Goal: Submit feedback/report problem

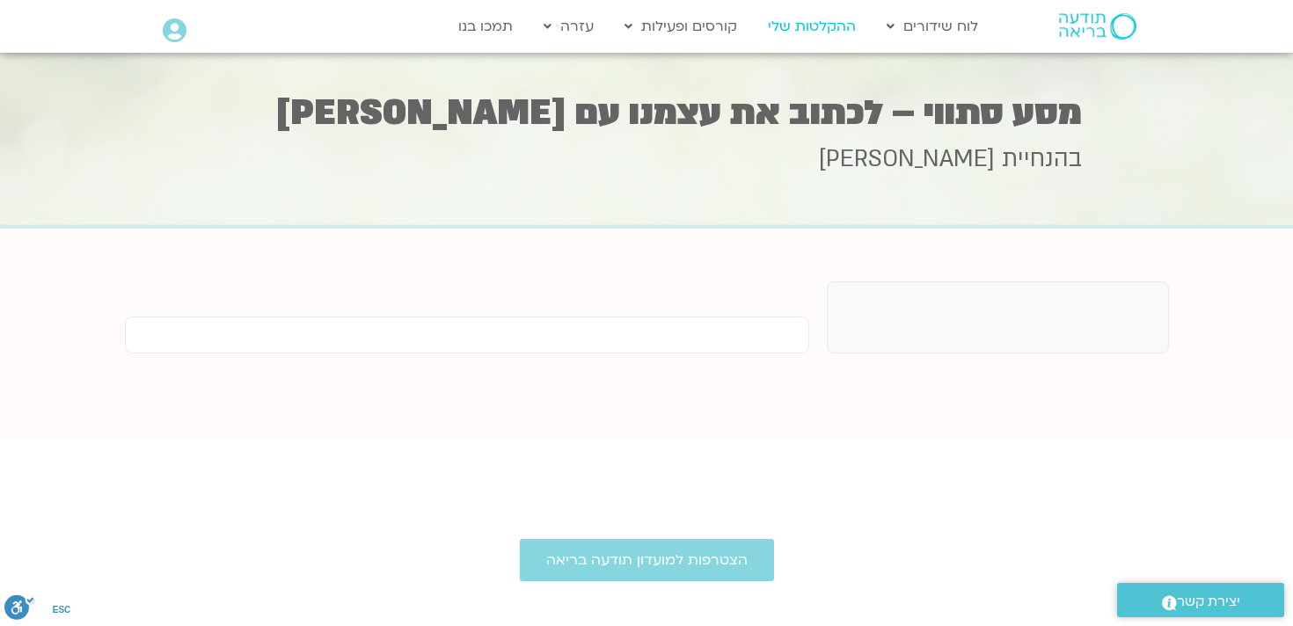
click at [796, 30] on link "ההקלטות שלי" at bounding box center [812, 26] width 106 height 33
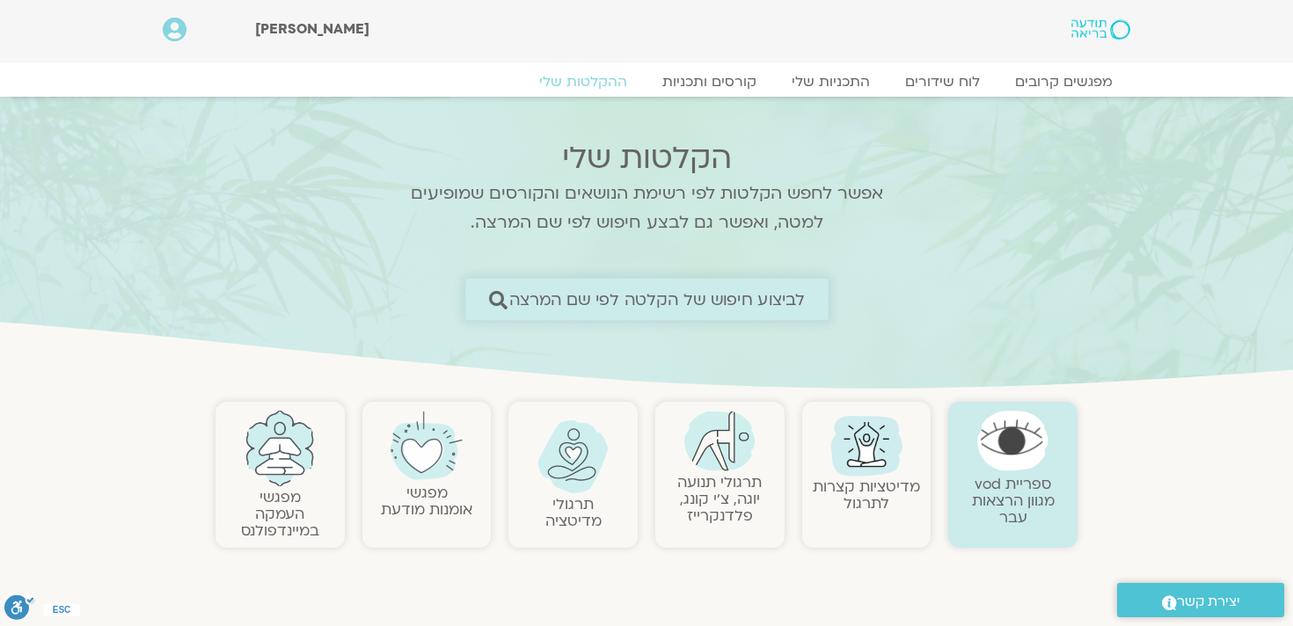
click at [662, 299] on span "לביצוע חיפוש של הקלטה לפי שם המרצה" at bounding box center [657, 299] width 296 height 18
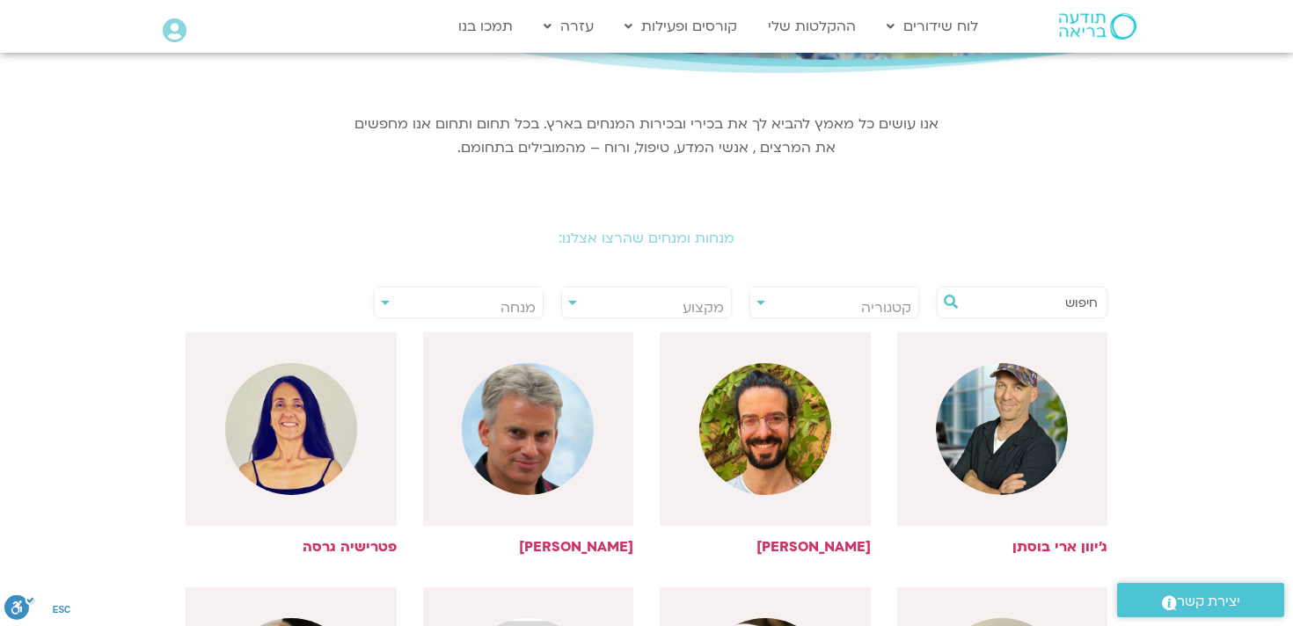
scroll to position [230, 0]
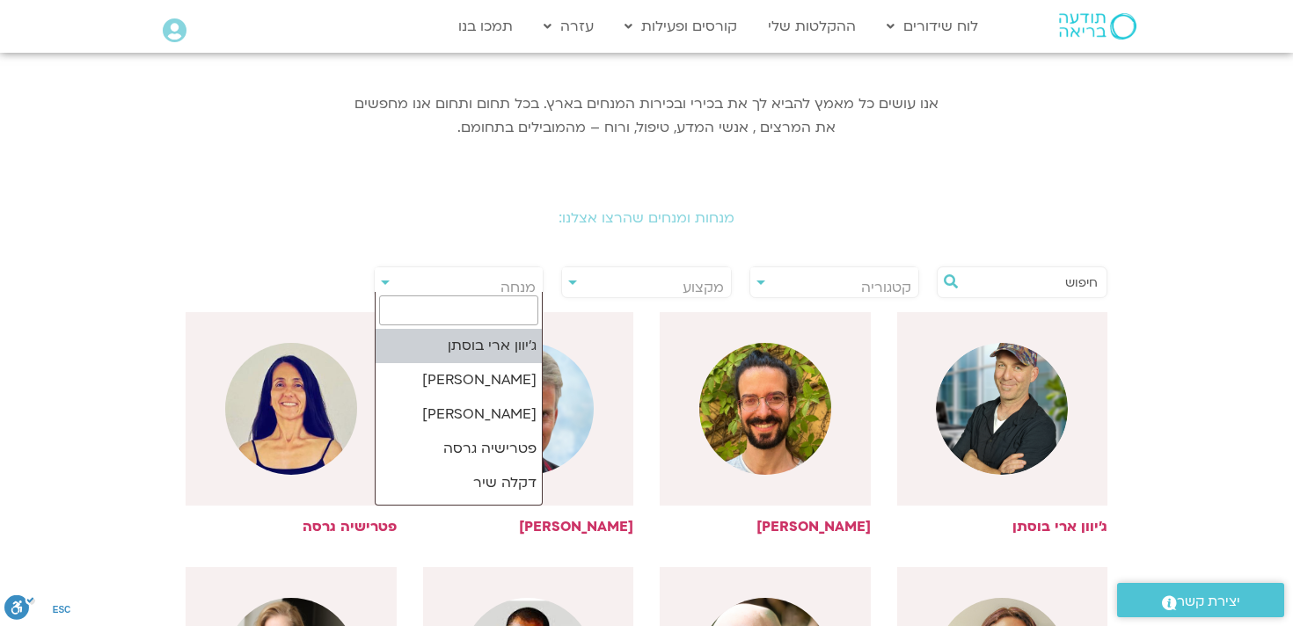
click at [498, 290] on span "מנחה" at bounding box center [459, 287] width 169 height 40
type input "r"
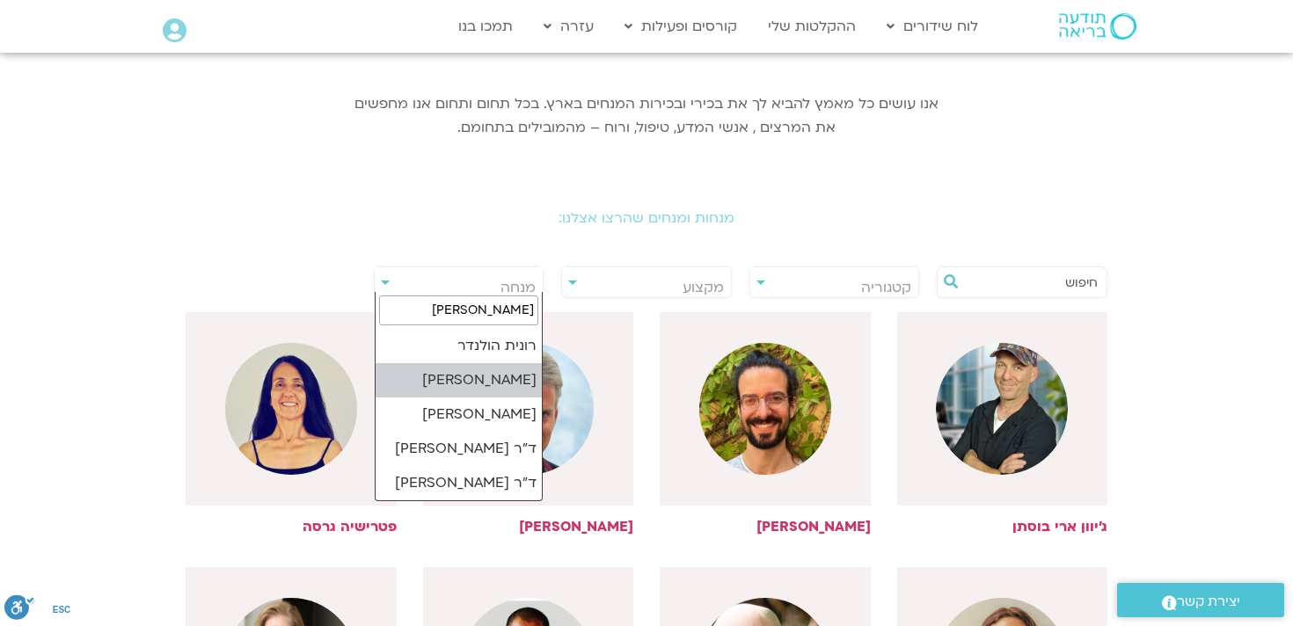
type input "רונית"
select select "*****"
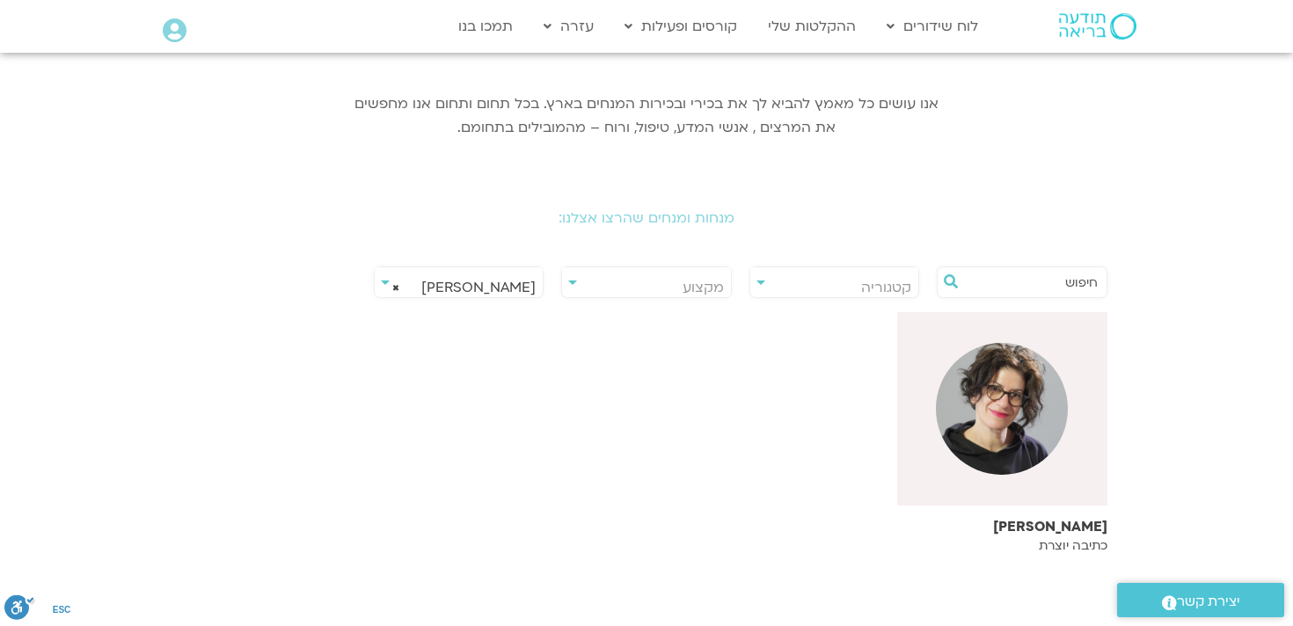
click at [1072, 539] on p "כתיבה יוצרת" at bounding box center [1002, 546] width 211 height 14
click at [971, 478] on div at bounding box center [1002, 409] width 211 height 194
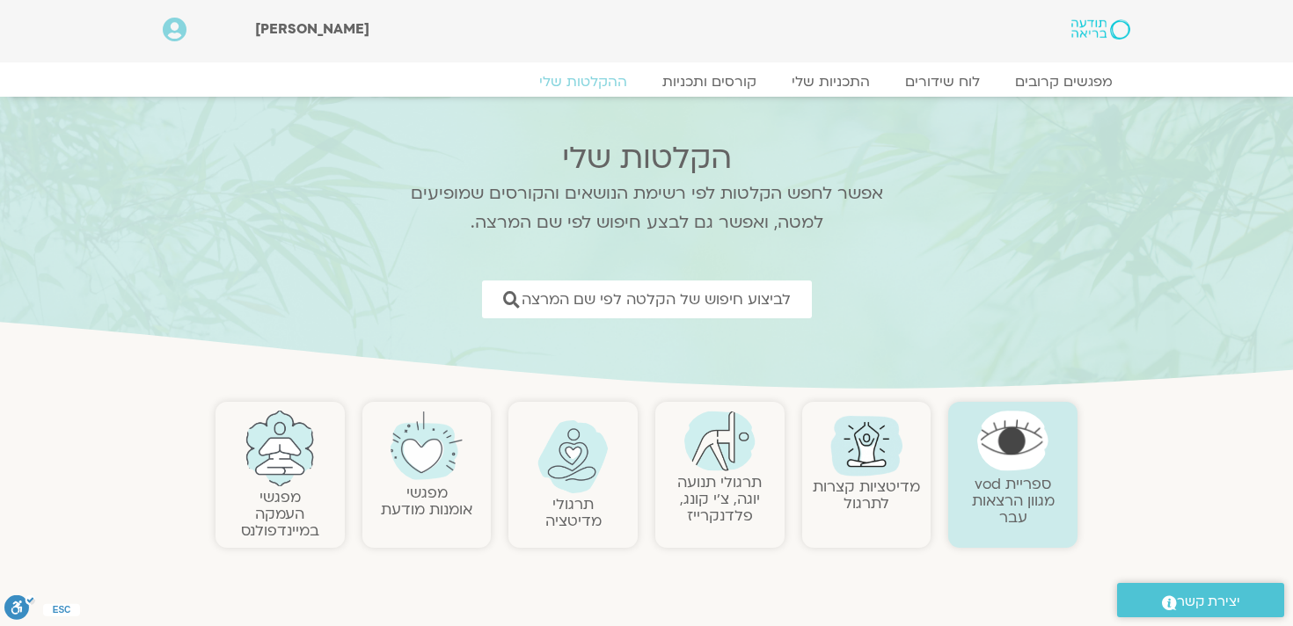
scroll to position [9426, 0]
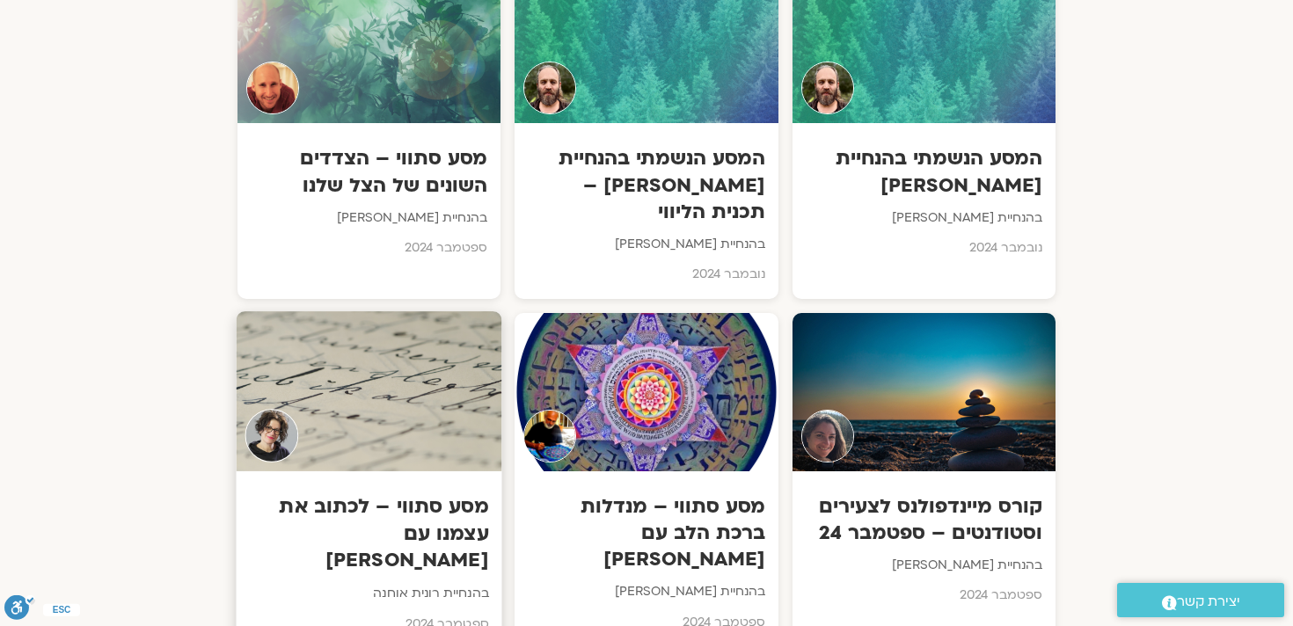
click at [451, 494] on h3 "מסע סתווי – לכתוב את עצמנו עם רונית אוחנה" at bounding box center [369, 534] width 239 height 81
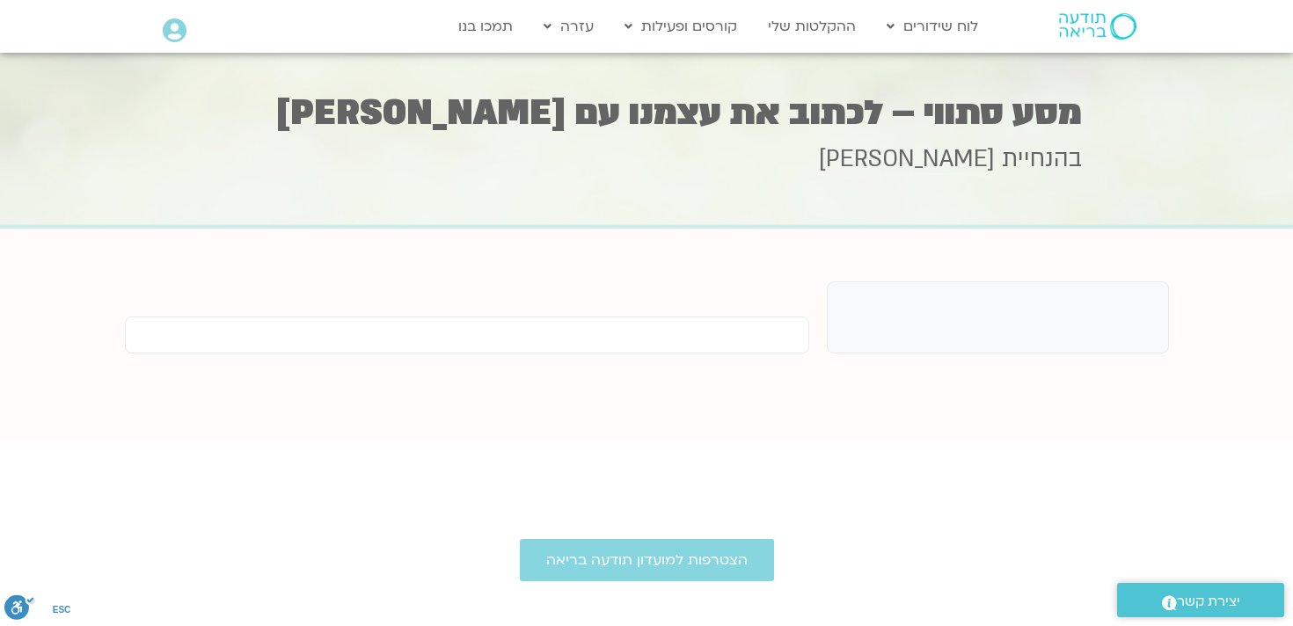
click at [939, 334] on div at bounding box center [998, 318] width 342 height 72
click at [763, 329] on div at bounding box center [467, 335] width 685 height 37
click at [1065, 124] on h1 "מסע סתווי – לכתוב את עצמנו עם [PERSON_NAME]" at bounding box center [646, 113] width 871 height 34
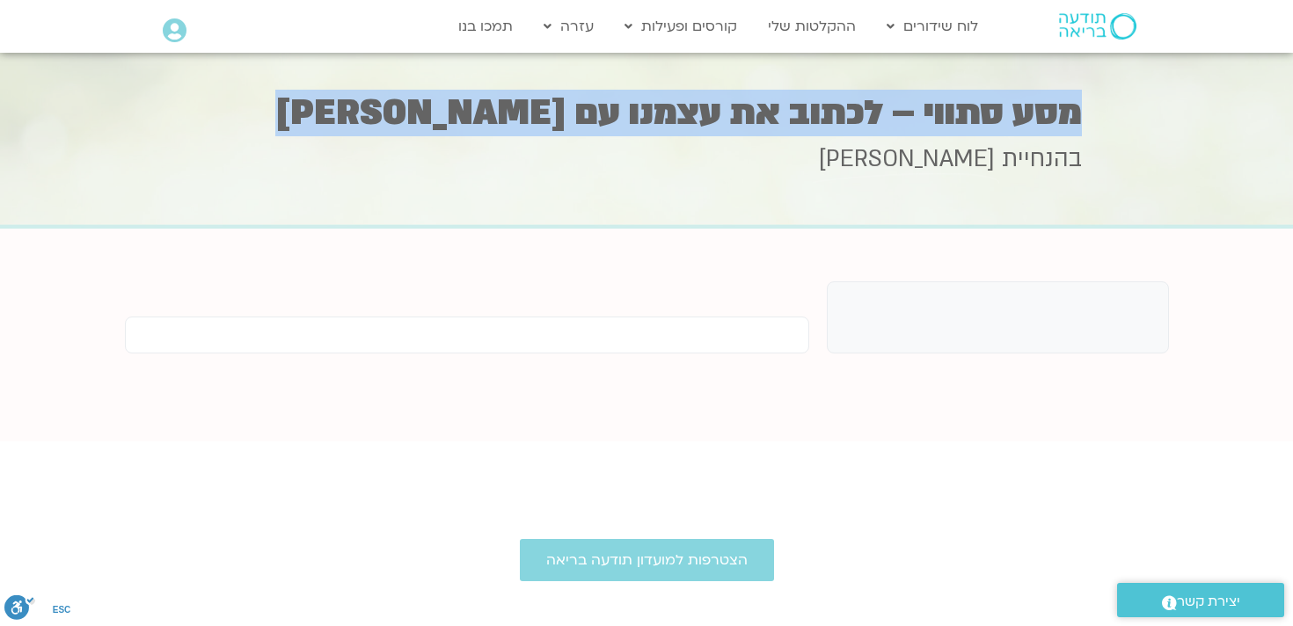
click at [1065, 124] on h1 "מסע סתווי – לכתוב את עצמנו עם [PERSON_NAME]" at bounding box center [646, 113] width 871 height 34
copy div "מסע סתווי – לכתוב את עצמנו עם [PERSON_NAME]"
click at [1197, 603] on span "יצירת קשר" at bounding box center [1208, 602] width 63 height 24
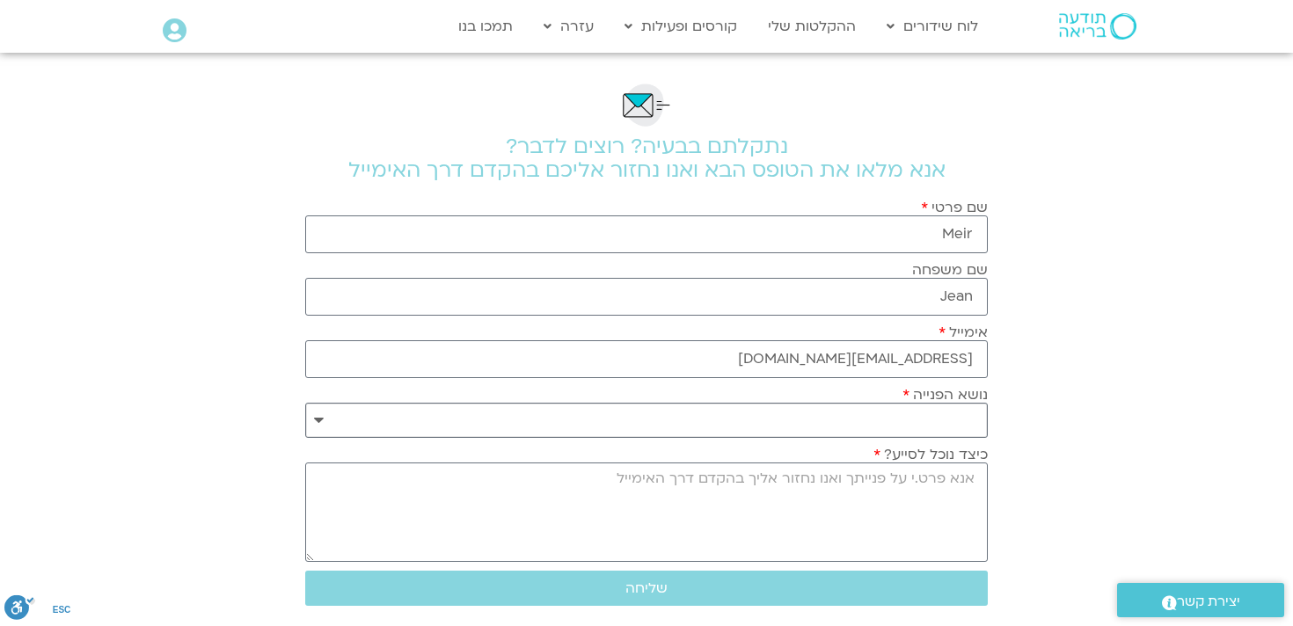
click at [899, 428] on select "**********" at bounding box center [646, 420] width 683 height 35
select select "**********"
click at [305, 403] on select "**********" at bounding box center [646, 420] width 683 height 35
click at [856, 508] on textarea "כיצד נוכל לסייע?" at bounding box center [646, 512] width 683 height 99
paste textarea "מסע סתווי – לכתוב את עצמנו עם [PERSON_NAME]"
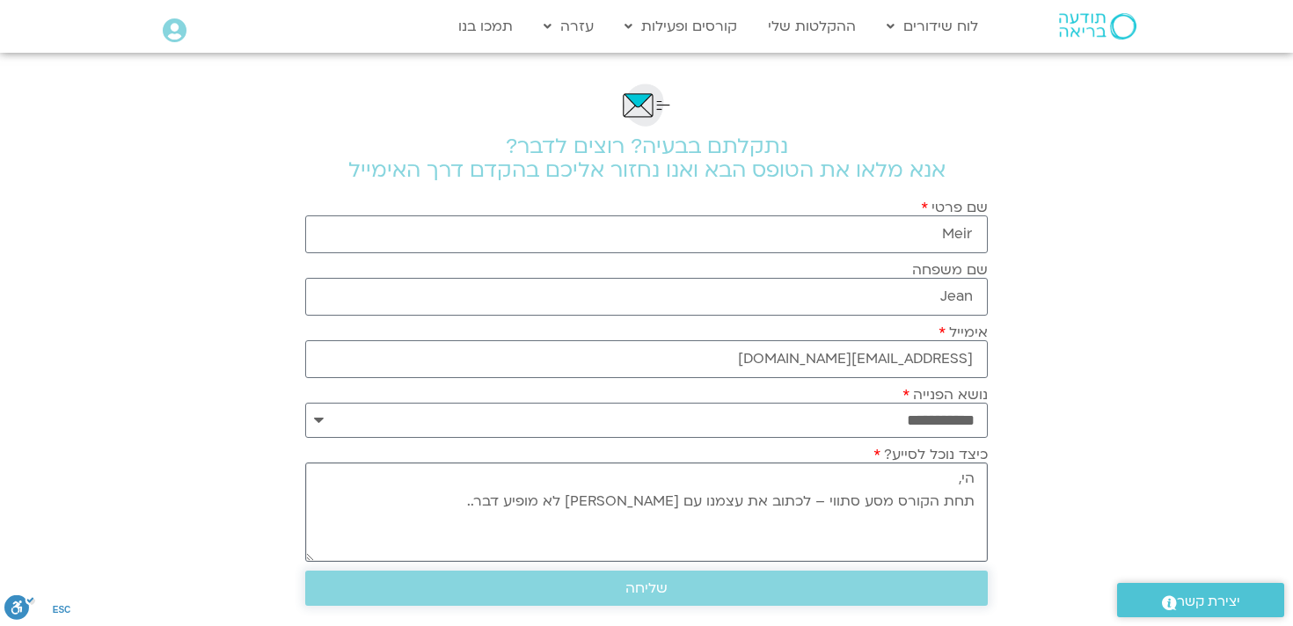
type textarea "הי, תחת הקורס מסע סתווי – לכתוב את עצמנו עם [PERSON_NAME] לא מופיע דבר.."
click at [775, 595] on span "שליחה" at bounding box center [646, 589] width 641 height 16
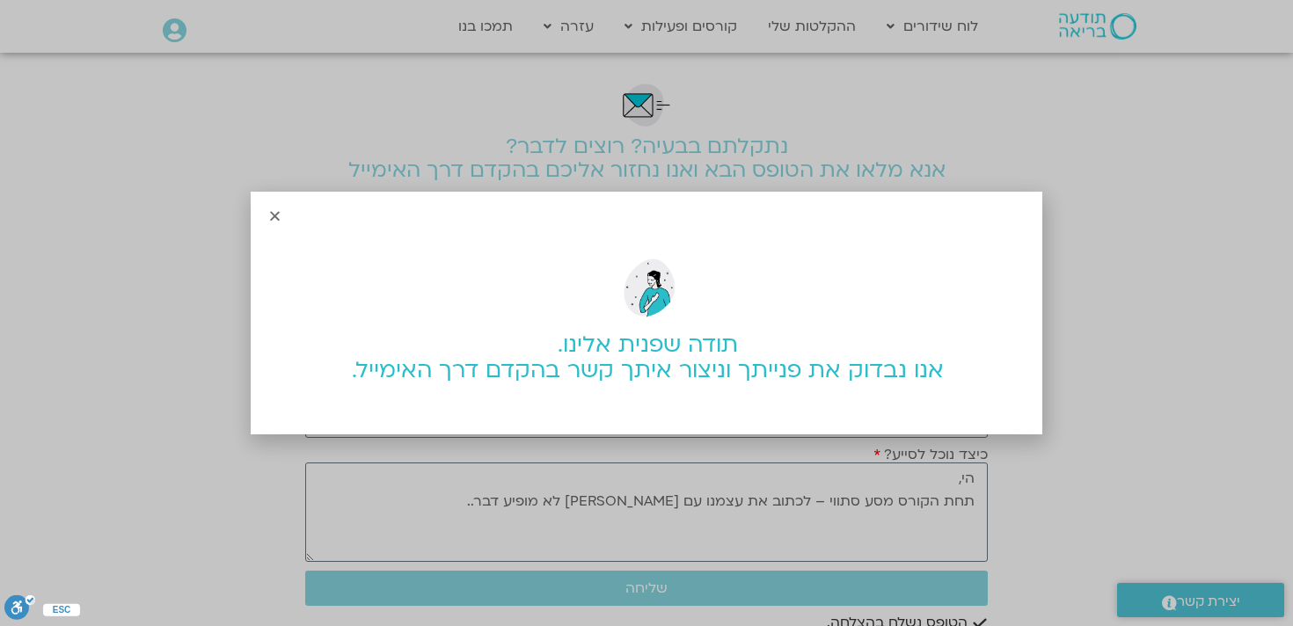
click at [275, 215] on icon "Close" at bounding box center [274, 215] width 13 height 13
